Goal: Entertainment & Leisure: Consume media (video, audio)

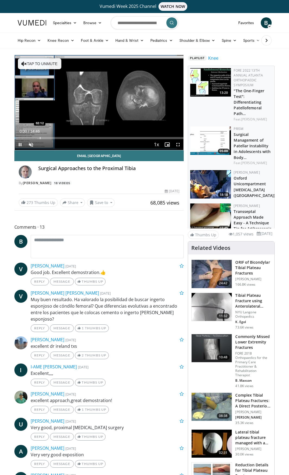
click at [40, 137] on div "Progress Bar" at bounding box center [40, 138] width 1 height 2
click at [51, 138] on div "Progress Bar" at bounding box center [51, 138] width 1 height 2
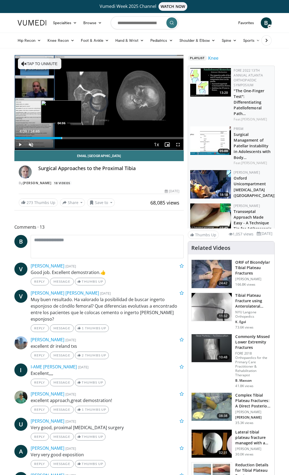
click at [62, 137] on div "Progress Bar" at bounding box center [62, 138] width 1 height 2
click at [74, 137] on div "Progress Bar" at bounding box center [74, 138] width 1 height 2
click at [81, 137] on div "Progress Bar" at bounding box center [81, 138] width 1 height 2
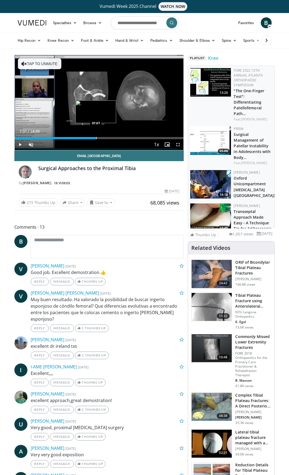
click at [96, 137] on div "Progress Bar" at bounding box center [96, 138] width 1 height 2
click at [104, 137] on div "Progress Bar" at bounding box center [104, 138] width 1 height 2
click at [111, 137] on div "Progress Bar" at bounding box center [111, 138] width 1 height 2
click at [123, 137] on div "Progress Bar" at bounding box center [123, 138] width 1 height 2
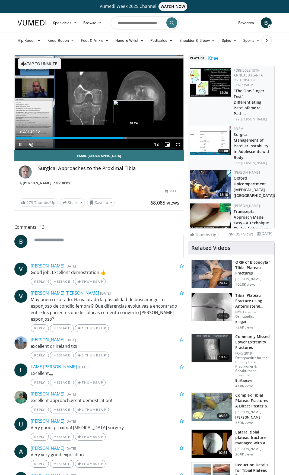
click at [134, 137] on div "Progress Bar" at bounding box center [134, 138] width 1 height 2
click at [139, 138] on div "Progress Bar" at bounding box center [139, 138] width 1 height 2
click at [144, 138] on div "Progress Bar" at bounding box center [144, 138] width 1 height 2
click at [149, 137] on div "Progress Bar" at bounding box center [149, 138] width 1 height 2
click at [157, 137] on div "Progress Bar" at bounding box center [157, 138] width 1 height 2
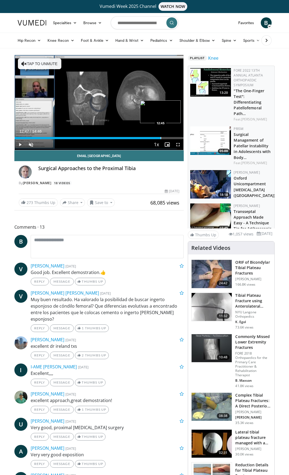
click at [160, 137] on div "Progress Bar" at bounding box center [160, 138] width 1 height 2
click at [164, 137] on div "Progress Bar" at bounding box center [164, 138] width 1 height 2
click at [168, 137] on div "Progress Bar" at bounding box center [168, 138] width 1 height 2
click at [172, 137] on div "Progress Bar" at bounding box center [171, 138] width 1 height 2
click at [176, 138] on div "Progress Bar" at bounding box center [176, 138] width 1 height 2
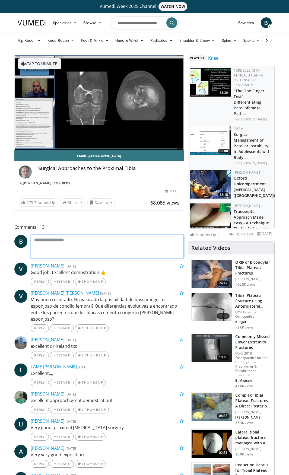
click at [129, 240] on textarea at bounding box center [107, 246] width 153 height 23
